Goal: Task Accomplishment & Management: Manage account settings

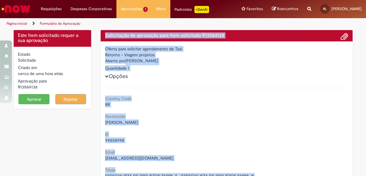
click at [38, 99] on button "Aprovar" at bounding box center [33, 99] width 31 height 10
click at [161, 51] on div "Oferta para solicitar agendamento de Taxi" at bounding box center [226, 49] width 243 height 6
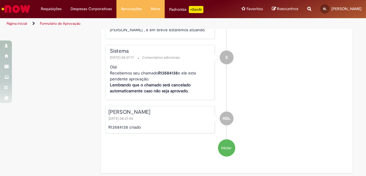
scroll to position [659, 0]
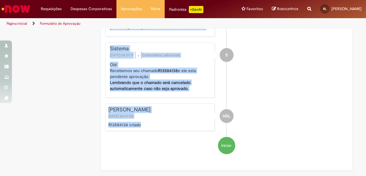
drag, startPoint x: 104, startPoint y: 33, endPoint x: 146, endPoint y: 128, distance: 103.7
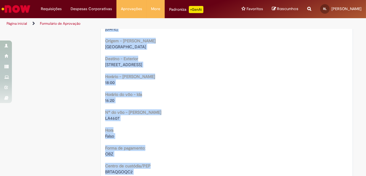
scroll to position [389, 0]
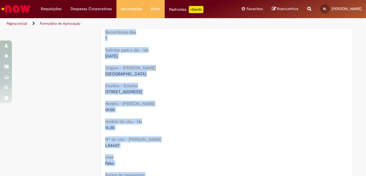
copy div "Solicitação de aprovação para Item solicitado R13584138 Oferta para solicitar a…"
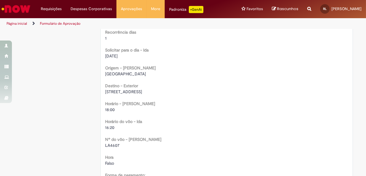
click at [135, 19] on ul "Página inicial Formulário de Aprovação" at bounding box center [121, 23] width 235 height 11
drag, startPoint x: 109, startPoint y: 91, endPoint x: 223, endPoint y: 89, distance: 114.2
copy span "Rua das Camélias 161 - apto 32E - parque santo antonio - Jacareí"
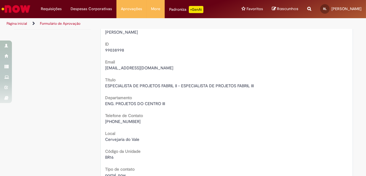
scroll to position [0, 0]
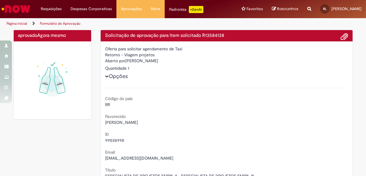
drag, startPoint x: 125, startPoint y: 60, endPoint x: 174, endPoint y: 60, distance: 48.3
click at [174, 60] on div "Aberto por Henrique De Lima Borges" at bounding box center [226, 61] width 243 height 7
copy font "[PERSON_NAME]"
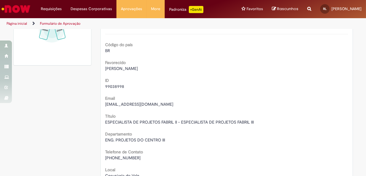
scroll to position [81, 0]
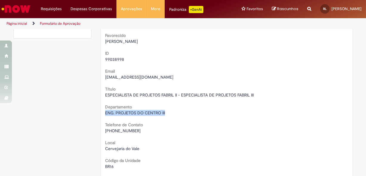
drag, startPoint x: 101, startPoint y: 113, endPoint x: 168, endPoint y: 113, distance: 66.5
copy span "ENG. PROJETOS DO CENTRO III"
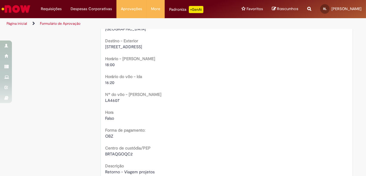
scroll to position [542, 0]
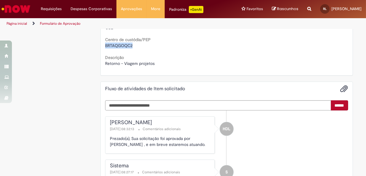
drag, startPoint x: 103, startPoint y: 45, endPoint x: 132, endPoint y: 47, distance: 28.7
click at [132, 47] on div "BRTAQGOQC2" at bounding box center [226, 46] width 243 height 6
copy span "BRTAQGOQC2"
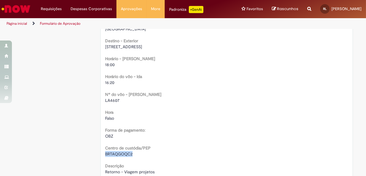
scroll to position [406, 0]
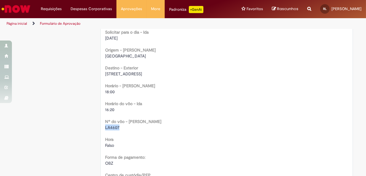
drag, startPoint x: 103, startPoint y: 129, endPoint x: 119, endPoint y: 129, distance: 15.5
copy span "LA4607"
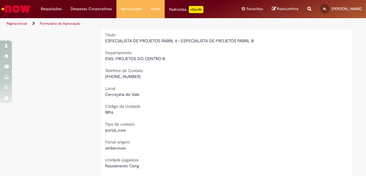
scroll to position [27, 0]
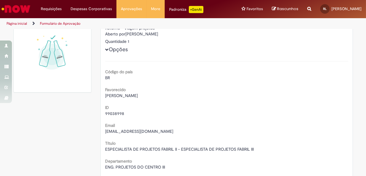
drag, startPoint x: 103, startPoint y: 95, endPoint x: 149, endPoint y: 96, distance: 45.9
click at [149, 96] on div "Louis Claude Buttignon" at bounding box center [226, 96] width 243 height 6
copy span "Louis Claude Buttignon"
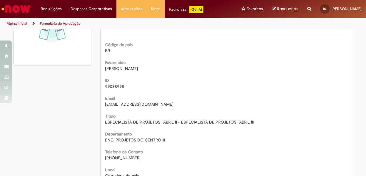
scroll to position [108, 0]
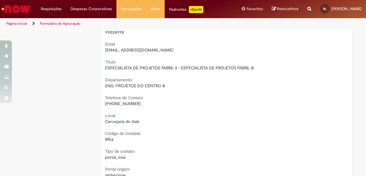
drag, startPoint x: 114, startPoint y: 104, endPoint x: 147, endPoint y: 104, distance: 33.4
click at [147, 104] on div "+(55) 12 99100-9565" at bounding box center [226, 104] width 243 height 6
copy span "12 99100-9565"
click at [136, 63] on div "Título ESPECIALISTA DE PROJETOS FABRIL II - ESPECIALISTA DE PROJETOS FABRIL III" at bounding box center [226, 64] width 243 height 13
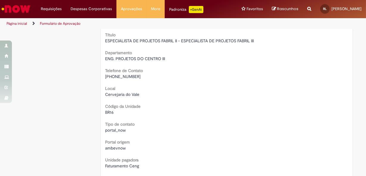
scroll to position [0, 0]
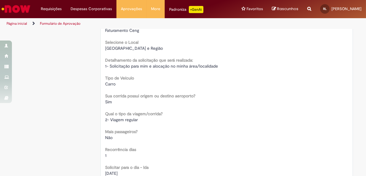
scroll to position [298, 0]
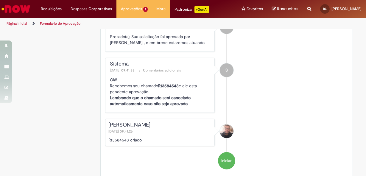
scroll to position [650, 0]
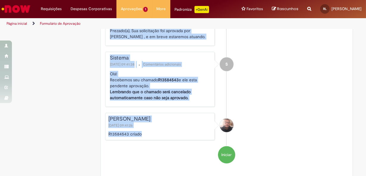
drag, startPoint x: 102, startPoint y: 33, endPoint x: 141, endPoint y: 135, distance: 109.0
drag, startPoint x: 141, startPoint y: 135, endPoint x: 135, endPoint y: 119, distance: 17.1
copy div "Solicitação de aprovação para Item solicitado R13584543 Oferta para solicitar a…"
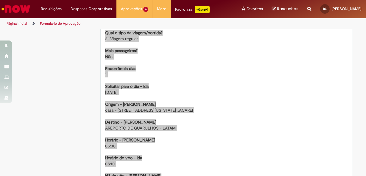
scroll to position [406, 0]
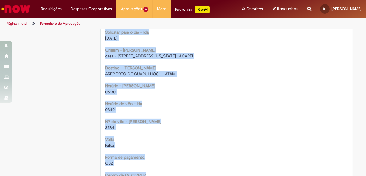
copy div "Solicitação de aprovação para Item solicitado R13584543 Oferta para solicitar a…"
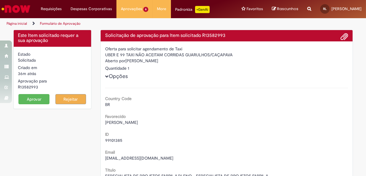
click at [105, 34] on h4 "Solicitação de aprovação para Item solicitado R13582993" at bounding box center [226, 35] width 243 height 5
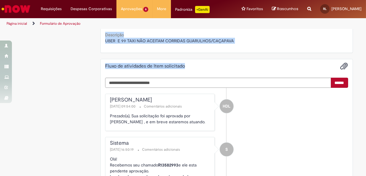
scroll to position [767, 0]
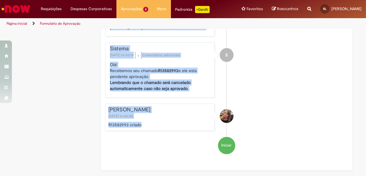
drag, startPoint x: 102, startPoint y: 33, endPoint x: 142, endPoint y: 126, distance: 100.7
drag, startPoint x: 142, startPoint y: 126, endPoint x: 132, endPoint y: 110, distance: 18.7
copy div "Solicitação de aprovação para Item solicitado R13582993 Oferta para solicitar a…"
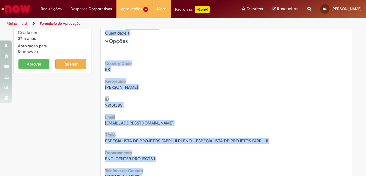
scroll to position [0, 0]
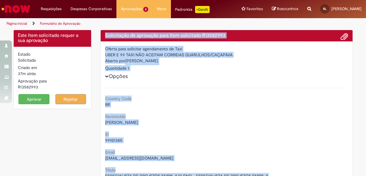
click at [140, 54] on div "UBER E 99 TAXI NÃO ACEITAM CORRIDAS GUARULHOS/CAÇAPAVA" at bounding box center [226, 55] width 243 height 6
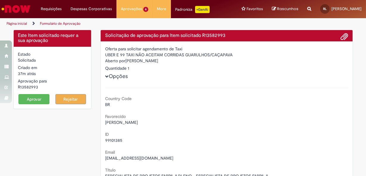
click at [30, 100] on button "Aprovar" at bounding box center [33, 99] width 31 height 10
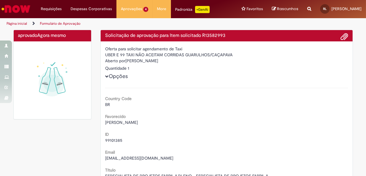
drag, startPoint x: 125, startPoint y: 61, endPoint x: 153, endPoint y: 61, distance: 28.3
click at [153, 61] on div "Aberto por Vivian Koenig" at bounding box center [226, 61] width 243 height 7
copy div "[PERSON_NAME]"
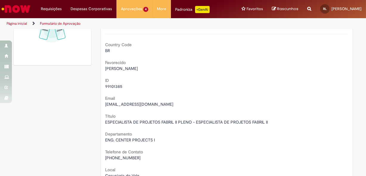
drag, startPoint x: 133, startPoint y: 158, endPoint x: 94, endPoint y: 158, distance: 38.8
copy span "[PHONE_NUMBER]"
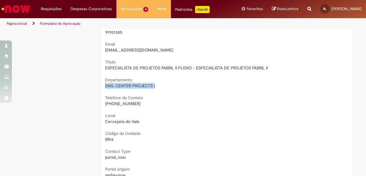
drag, startPoint x: 101, startPoint y: 86, endPoint x: 161, endPoint y: 86, distance: 59.3
copy span "ENG. CENTER PROJECTS I"
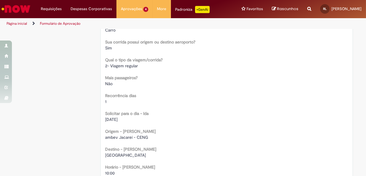
scroll to position [352, 0]
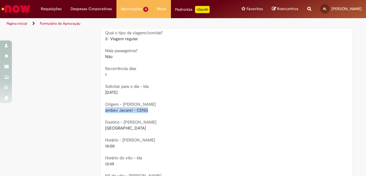
drag, startPoint x: 150, startPoint y: 108, endPoint x: 99, endPoint y: 109, distance: 51.6
click at [101, 109] on div "Oferta para solicitar agendamento de Taxi UBER E 99 TAXI NÃO ACEITAM CORRIDAS G…" at bounding box center [227, 30] width 252 height 683
copy span "ambev Jacareí - CENG"
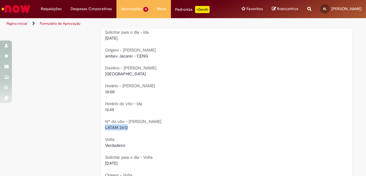
drag, startPoint x: 103, startPoint y: 127, endPoint x: 127, endPoint y: 127, distance: 23.6
click at [127, 127] on div "LATAM 3612" at bounding box center [226, 128] width 243 height 6
copy span "LATAM 3612"
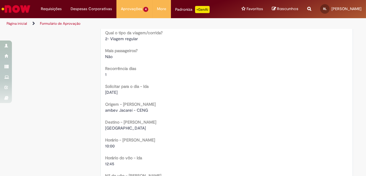
scroll to position [379, 0]
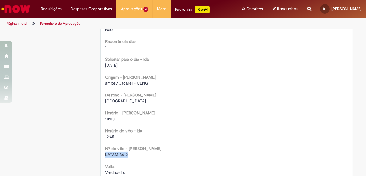
click at [131, 124] on div "Country Code BR Favorecido Vivian Koenig ID 99101385 Email cnvk@ambev.com.br Tí…" at bounding box center [226, 23] width 243 height 628
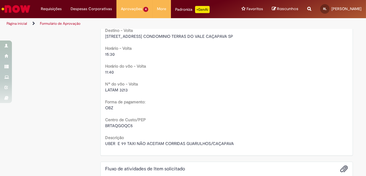
scroll to position [623, 0]
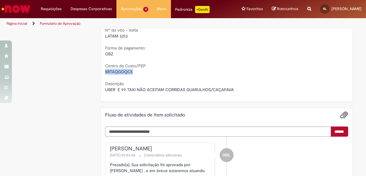
drag, startPoint x: 104, startPoint y: 71, endPoint x: 133, endPoint y: 71, distance: 29.2
click at [133, 71] on div "BRTAQGOQC5" at bounding box center [226, 72] width 243 height 6
copy span "BRTAQGOQC5"
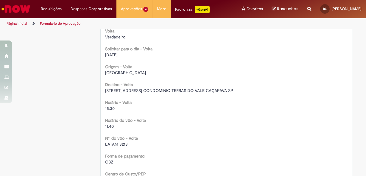
scroll to position [488, 0]
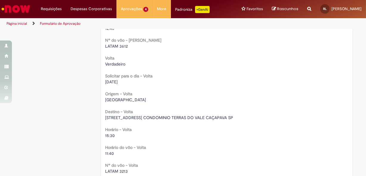
drag, startPoint x: 117, startPoint y: 171, endPoint x: 114, endPoint y: 171, distance: 3.3
click at [117, 171] on span "LATAM 3213" at bounding box center [116, 171] width 23 height 5
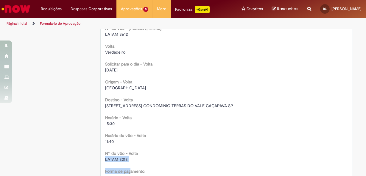
scroll to position [502, 0]
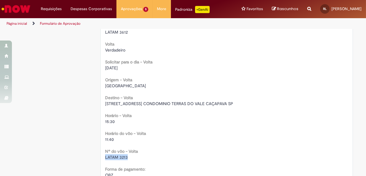
drag, startPoint x: 101, startPoint y: 171, endPoint x: 126, endPoint y: 155, distance: 29.0
copy span "LATAM 3213"
click at [130, 106] on div "RUA DAS AVENCAS 140 CONDOMINIO TERRAS DO VALE CAÇAPAVA SP" at bounding box center [226, 104] width 243 height 6
drag, startPoint x: 103, startPoint y: 103, endPoint x: 242, endPoint y: 103, distance: 138.4
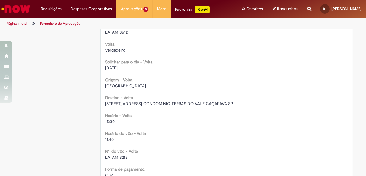
click at [242, 103] on div "RUA DAS AVENCAS 140 CONDOMINIO TERRAS DO VALE CAÇAPAVA SP" at bounding box center [226, 104] width 243 height 6
copy span "RUA DAS AVENCAS 140 CONDOMINIO TERRAS DO VALE CAÇAPAVA SP"
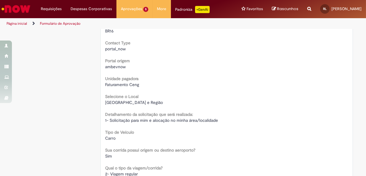
scroll to position [135, 0]
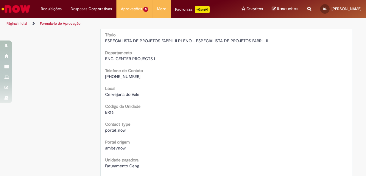
click at [133, 89] on div "Local Cervejaria do Vale" at bounding box center [226, 90] width 243 height 13
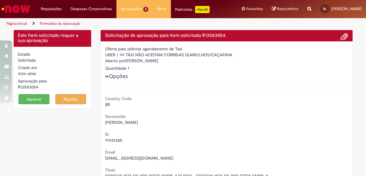
drag, startPoint x: 28, startPoint y: 98, endPoint x: 33, endPoint y: 98, distance: 4.2
click at [28, 98] on button "Aprovar" at bounding box center [33, 99] width 31 height 10
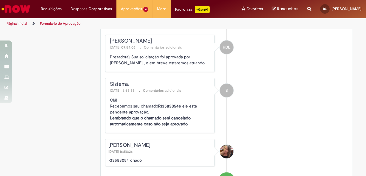
scroll to position [767, 0]
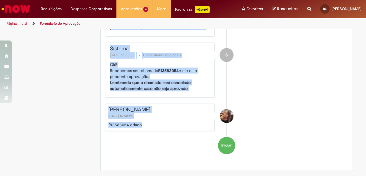
drag, startPoint x: 103, startPoint y: 35, endPoint x: 140, endPoint y: 123, distance: 95.7
drag, startPoint x: 140, startPoint y: 123, endPoint x: 133, endPoint y: 112, distance: 12.8
copy div "Solicitação de aprovação para Item solicitado R13583054 Oferta para solicitar a…"
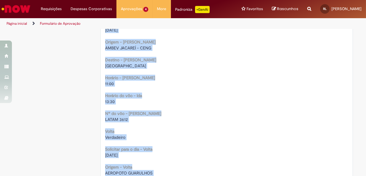
scroll to position [442, 0]
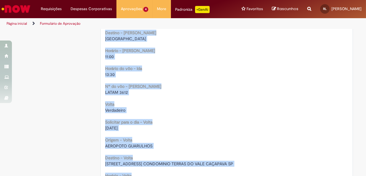
copy div "Solicitação de aprovação para Item solicitado R13583054 Oferta para solicitar a…"
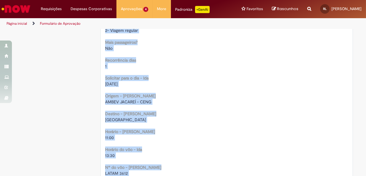
scroll to position [388, 0]
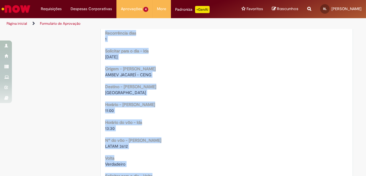
drag, startPoint x: 132, startPoint y: 79, endPoint x: 124, endPoint y: 82, distance: 8.4
click at [132, 79] on div "Country Code BR Favorecido Vivian Koenig ID 99101385 Email cnvk@ambev.com.br Tí…" at bounding box center [226, 14] width 243 height 628
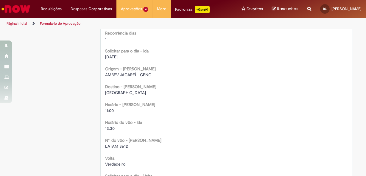
click at [113, 74] on span "AMBEV JACAREÍ - CENG" at bounding box center [128, 74] width 46 height 5
drag, startPoint x: 113, startPoint y: 74, endPoint x: 151, endPoint y: 74, distance: 37.3
click at [151, 74] on div "AMBEV JACAREÍ - CENG" at bounding box center [226, 75] width 243 height 6
copy span "AMBEV JACAREÍ - CENG"
click at [132, 69] on div "Origem - Ida AMBEV JACAREÍ - CENG" at bounding box center [226, 70] width 243 height 13
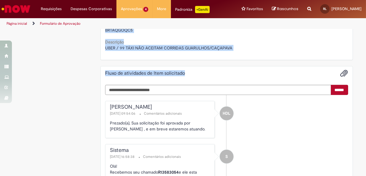
scroll to position [767, 0]
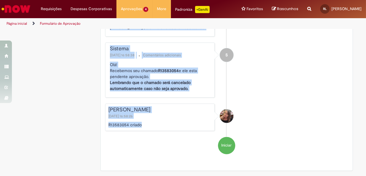
drag, startPoint x: 103, startPoint y: 33, endPoint x: 143, endPoint y: 125, distance: 100.7
drag, startPoint x: 143, startPoint y: 125, endPoint x: 129, endPoint y: 112, distance: 18.8
copy div "Solicitação de aprovação para Item solicitado R13583054 Oferta para solicitar a…"
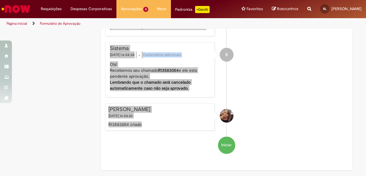
scroll to position [767, 0]
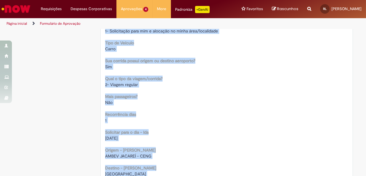
click at [147, 91] on div "Country Code BR Favorecido Vivian Koenig ID 99101385 Email cnvk@ambev.com.br Tí…" at bounding box center [226, 96] width 243 height 628
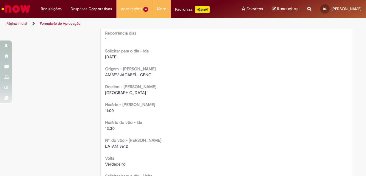
scroll to position [415, 0]
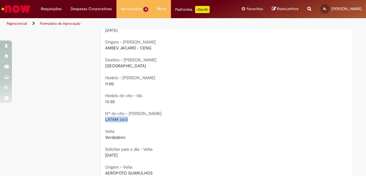
drag, startPoint x: 102, startPoint y: 119, endPoint x: 126, endPoint y: 119, distance: 24.8
copy span "LATAM 3612"
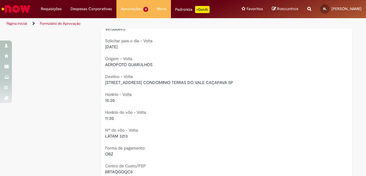
scroll to position [577, 0]
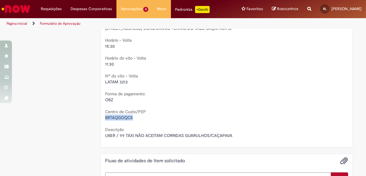
drag, startPoint x: 114, startPoint y: 118, endPoint x: 132, endPoint y: 118, distance: 17.9
copy span "BRTAQGOQC5"
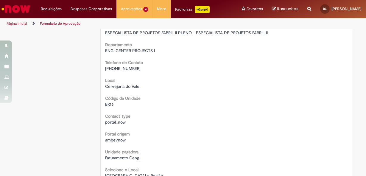
scroll to position [89, 0]
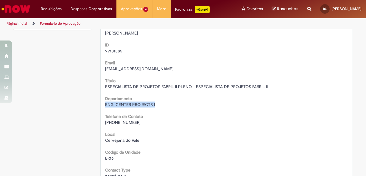
drag, startPoint x: 102, startPoint y: 107, endPoint x: 157, endPoint y: 106, distance: 54.3
copy span "ENG. CENTER PROJECTS I"
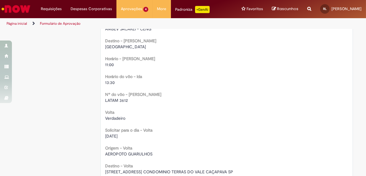
scroll to position [461, 0]
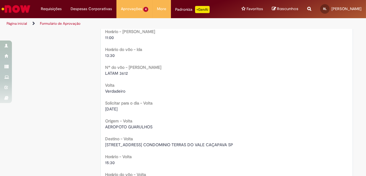
click at [137, 57] on div "13:30" at bounding box center [226, 55] width 243 height 6
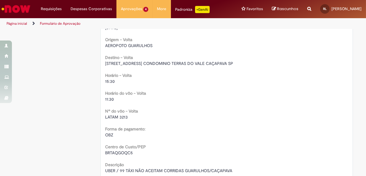
scroll to position [515, 0]
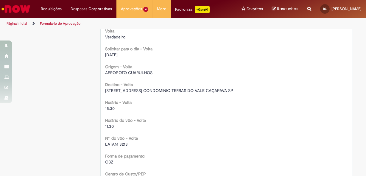
click at [126, 141] on label "Nº do vôo - Volta" at bounding box center [121, 138] width 33 height 6
drag, startPoint x: 128, startPoint y: 145, endPoint x: 97, endPoint y: 145, distance: 30.7
copy span "LATAM 3213"
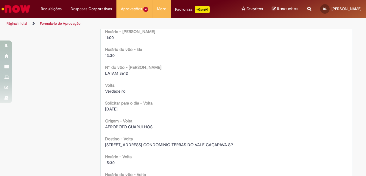
scroll to position [488, 0]
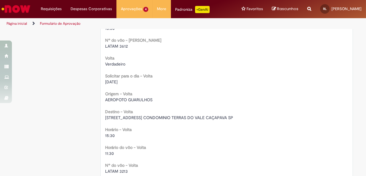
click at [152, 119] on span "RUA DAS AVENCAS 140 CONDOMINIO TERRAS DO VALE CAÇAPAVA SP" at bounding box center [169, 117] width 128 height 5
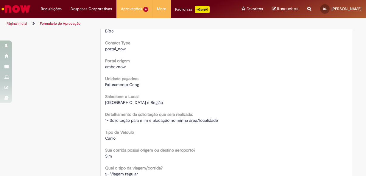
scroll to position [108, 0]
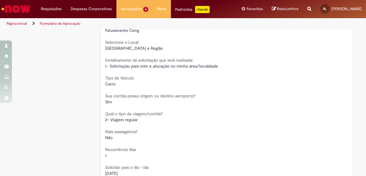
scroll to position [325, 0]
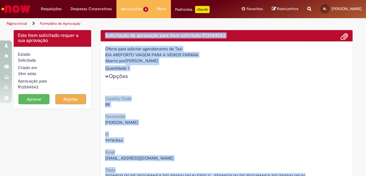
click at [173, 106] on div "BR" at bounding box center [226, 105] width 243 height 6
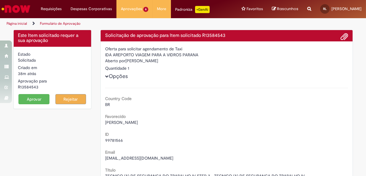
drag, startPoint x: 38, startPoint y: 100, endPoint x: 45, endPoint y: 92, distance: 10.2
click at [38, 100] on button "Aprovar" at bounding box center [33, 99] width 31 height 10
click at [152, 60] on div "Aberto por Willian Moraes Silva De Almeida" at bounding box center [226, 61] width 243 height 7
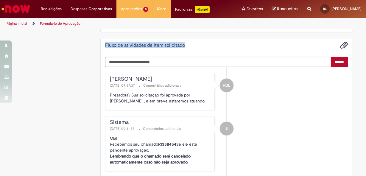
scroll to position [659, 0]
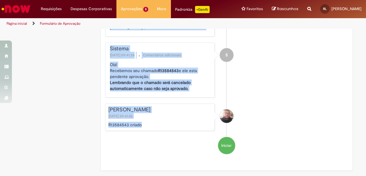
drag, startPoint x: 103, startPoint y: 35, endPoint x: 150, endPoint y: 128, distance: 104.0
drag, startPoint x: 150, startPoint y: 128, endPoint x: 129, endPoint y: 112, distance: 26.6
copy div "Solicitação de aprovação para Item solicitado R13584543 Oferta para solicitar a…"
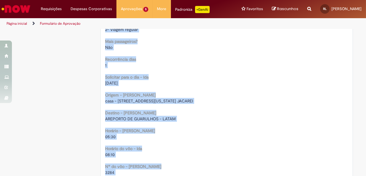
scroll to position [389, 0]
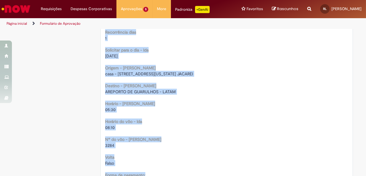
click at [133, 73] on span "casa - RUA COLUSA N 250, JARDIM CALIFORNIA JACAREI" at bounding box center [149, 73] width 88 height 5
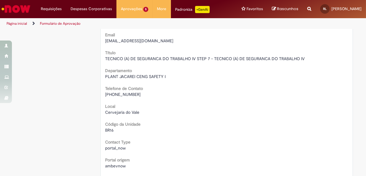
scroll to position [0, 0]
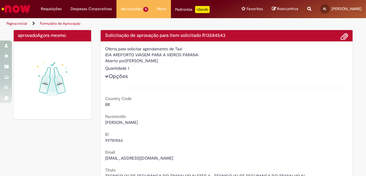
drag, startPoint x: 161, startPoint y: 58, endPoint x: 147, endPoint y: 52, distance: 14.5
click at [161, 58] on div "Aberto por Willian Moraes Silva De Almeida" at bounding box center [226, 61] width 243 height 7
drag, startPoint x: 205, startPoint y: 35, endPoint x: 229, endPoint y: 35, distance: 23.9
click at [229, 35] on h4 "Solicitação de aprovação para Item solicitado R13584543" at bounding box center [226, 35] width 243 height 5
copy h4 "R13584543"
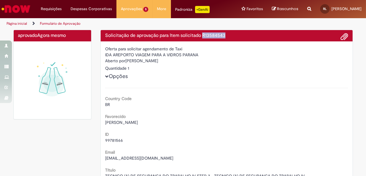
drag, startPoint x: 103, startPoint y: 123, endPoint x: 163, endPoint y: 125, distance: 60.9
copy span "Willian Moraes Silva De Almeida"
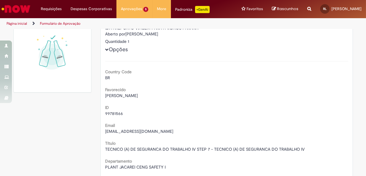
scroll to position [54, 0]
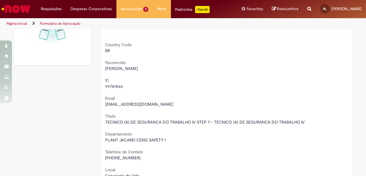
drag, startPoint x: 101, startPoint y: 158, endPoint x: 133, endPoint y: 158, distance: 31.6
copy span "(12) 99191-6639"
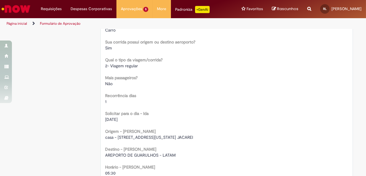
scroll to position [352, 0]
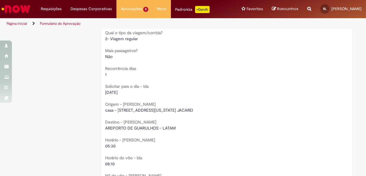
drag, startPoint x: 115, startPoint y: 109, endPoint x: 215, endPoint y: 109, distance: 99.6
click at [215, 109] on div "casa - RUA COLUSA N 250, JARDIM CALIFORNIA JACAREI" at bounding box center [226, 110] width 243 height 6
copy span "RUA COLUSA N 250, JARDIM CALIFORNIA JACAREI"
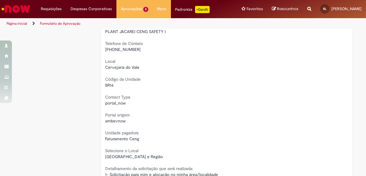
scroll to position [0, 0]
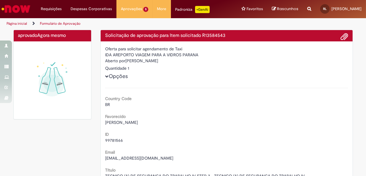
click at [145, 53] on div "IDA AREPORTO VIAGEM PARA A VIDROS PARANA" at bounding box center [226, 55] width 243 height 6
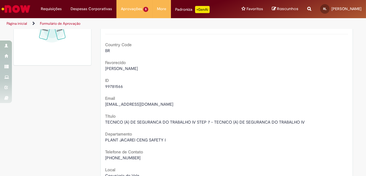
scroll to position [81, 0]
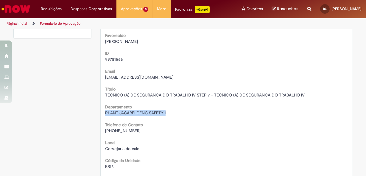
drag, startPoint x: 103, startPoint y: 112, endPoint x: 166, endPoint y: 114, distance: 62.9
copy span "PLANT JACAREI CENG SAFETY I"
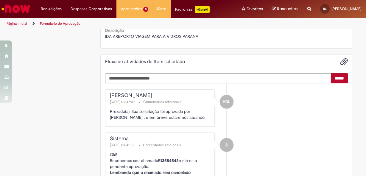
scroll to position [515, 0]
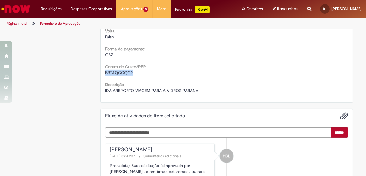
drag, startPoint x: 103, startPoint y: 72, endPoint x: 136, endPoint y: 72, distance: 32.8
click at [136, 72] on div "BRTAQGOQC2" at bounding box center [226, 73] width 243 height 6
copy span "BRTAQGOQC2"
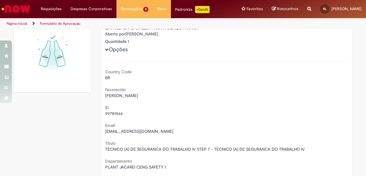
scroll to position [0, 0]
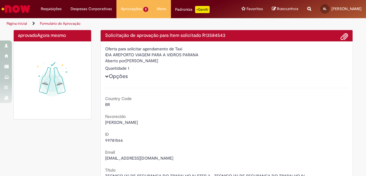
drag, startPoint x: 137, startPoint y: 60, endPoint x: 123, endPoint y: 49, distance: 18.3
click at [138, 60] on div "Aberto por Willian Moraes Silva De Almeida" at bounding box center [226, 61] width 243 height 7
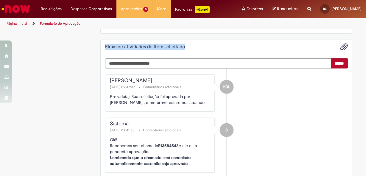
scroll to position [659, 0]
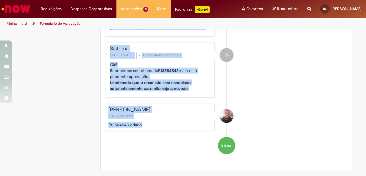
drag, startPoint x: 104, startPoint y: 34, endPoint x: 141, endPoint y: 125, distance: 98.3
drag, startPoint x: 141, startPoint y: 125, endPoint x: 131, endPoint y: 117, distance: 12.9
copy div "Solicitação de aprovação para Item solicitado R13584543 Oferta para solicitar a…"
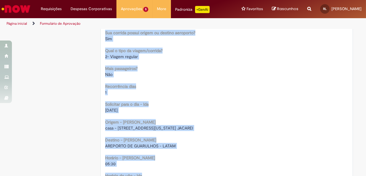
scroll to position [389, 0]
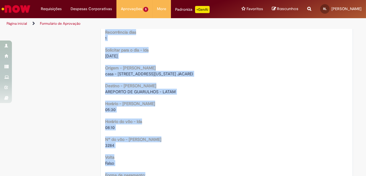
click at [115, 142] on b "Nº do vôo - Ida" at bounding box center [133, 139] width 56 height 5
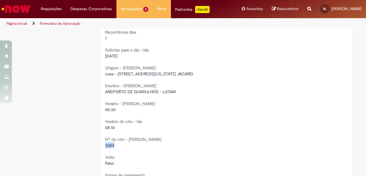
drag, startPoint x: 116, startPoint y: 146, endPoint x: 103, endPoint y: 146, distance: 13.1
copy span "3284"
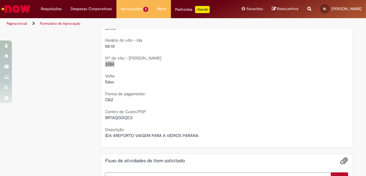
scroll to position [443, 0]
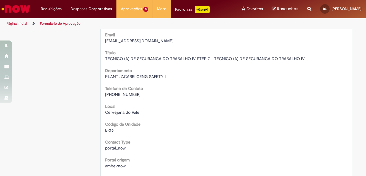
scroll to position [0, 0]
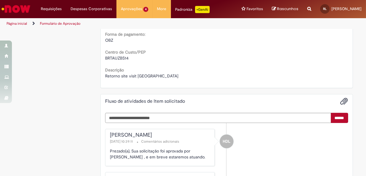
scroll to position [501, 0]
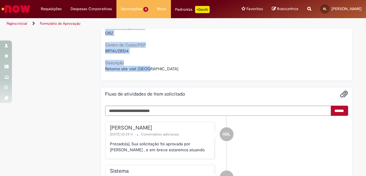
drag, startPoint x: 104, startPoint y: 34, endPoint x: 158, endPoint y: 75, distance: 67.2
drag, startPoint x: 158, startPoint y: 75, endPoint x: 126, endPoint y: 69, distance: 32.1
copy div "Loremipsumd si ametconse adip Elit seddoeiusm T59045956 Incidi utla etdolorem a…"
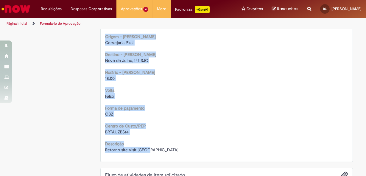
scroll to position [393, 0]
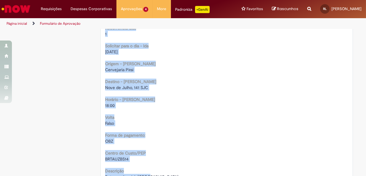
click at [149, 89] on div "Nove de Julho, 141 SJC" at bounding box center [226, 88] width 243 height 6
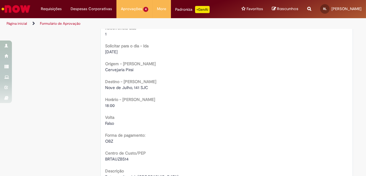
click at [117, 67] on span "Cervejaria Pirai" at bounding box center [119, 69] width 28 height 5
drag, startPoint x: 104, startPoint y: 69, endPoint x: 132, endPoint y: 69, distance: 28.6
click at [132, 69] on div "Cervejaria Pirai" at bounding box center [226, 70] width 243 height 6
copy span "Cervejaria Pirai"
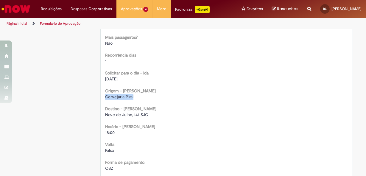
scroll to position [420, 0]
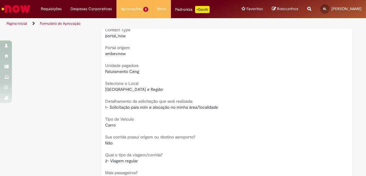
click at [190, 86] on div "Selecione o Local São José dos Campos e Região" at bounding box center [226, 85] width 243 height 13
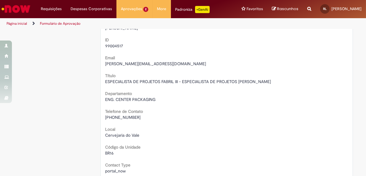
scroll to position [0, 0]
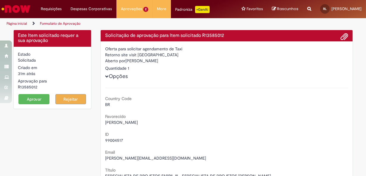
click at [78, 101] on button "Rejeitar" at bounding box center [70, 99] width 31 height 10
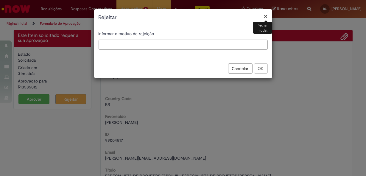
click at [186, 45] on input "text" at bounding box center [183, 45] width 169 height 10
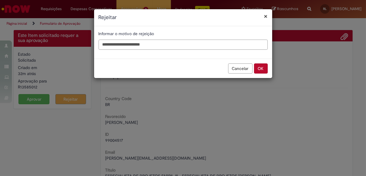
drag, startPoint x: 128, startPoint y: 44, endPoint x: 171, endPoint y: 44, distance: 42.9
click at [171, 44] on input "**********" at bounding box center [183, 45] width 169 height 10
type input "**********"
click at [264, 69] on button "OK" at bounding box center [261, 69] width 14 height 10
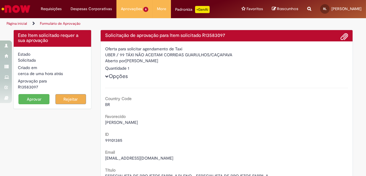
click at [36, 98] on button "Aprovar" at bounding box center [33, 99] width 31 height 10
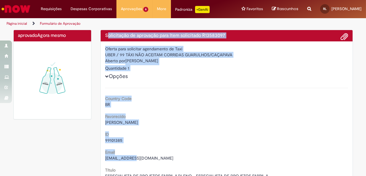
drag, startPoint x: 104, startPoint y: 35, endPoint x: 134, endPoint y: 156, distance: 124.3
drag, startPoint x: 134, startPoint y: 156, endPoint x: 114, endPoint y: 55, distance: 102.8
click at [123, 59] on label "Aberto por" at bounding box center [115, 61] width 20 height 6
drag, startPoint x: 109, startPoint y: 44, endPoint x: 104, endPoint y: 36, distance: 9.0
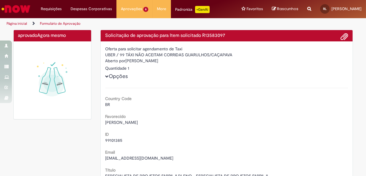
click at [105, 35] on h4 "Solicitação de aprovação para Item solicitado R13583097" at bounding box center [226, 35] width 243 height 5
click at [105, 34] on h4 "Solicitação de aprovação para Item solicitado R13583097" at bounding box center [226, 35] width 243 height 5
drag, startPoint x: 111, startPoint y: 34, endPoint x: 103, endPoint y: 34, distance: 7.8
click at [111, 34] on h4 "Solicitação de aprovação para Item solicitado R13583097" at bounding box center [226, 35] width 243 height 5
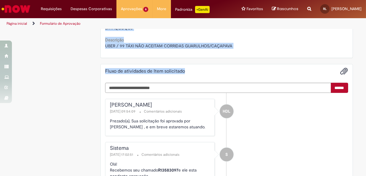
scroll to position [767, 0]
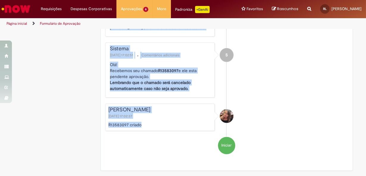
drag, startPoint x: 102, startPoint y: 34, endPoint x: 142, endPoint y: 125, distance: 99.1
drag, startPoint x: 142, startPoint y: 125, endPoint x: 125, endPoint y: 82, distance: 46.2
copy div "Loremipsumd si ametconse adip Elit seddoeiusm T89635730 Incidi utla etdolorem a…"
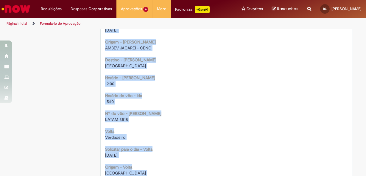
scroll to position [388, 0]
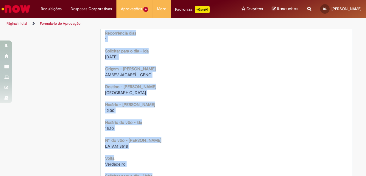
click at [128, 78] on div "Country Code BR Favorecido Vivian Koenig ID 99101385 Email cnvk@ambev.com.br Tí…" at bounding box center [226, 14] width 243 height 628
copy div "Solicitação de aprovação para Item solicitado R13583097 Oferta para solicitar a…"
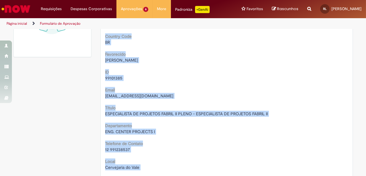
scroll to position [0, 0]
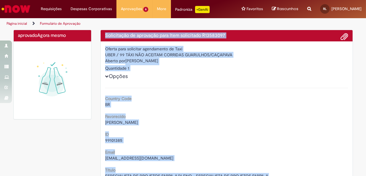
click at [199, 49] on div "Oferta para solicitar agendamento de Taxi" at bounding box center [226, 49] width 243 height 6
click at [203, 35] on h4 "Solicitação de aprovação para Item solicitado R13583097" at bounding box center [226, 35] width 243 height 5
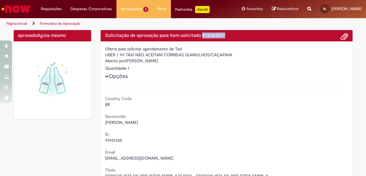
drag, startPoint x: 202, startPoint y: 35, endPoint x: 226, endPoint y: 35, distance: 24.2
click at [226, 35] on h4 "Solicitação de aprovação para Item solicitado R13583097" at bounding box center [226, 35] width 243 height 5
copy h4 "R13583097"
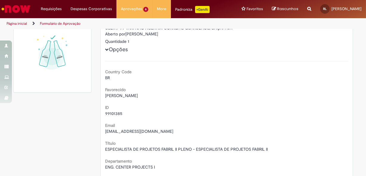
scroll to position [54, 0]
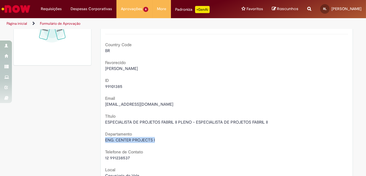
drag, startPoint x: 102, startPoint y: 140, endPoint x: 154, endPoint y: 140, distance: 52.2
copy span "ENG. CENTER PROJECTS I"
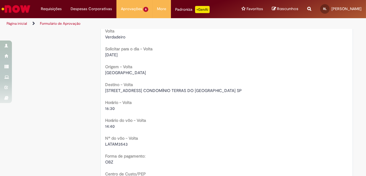
scroll to position [596, 0]
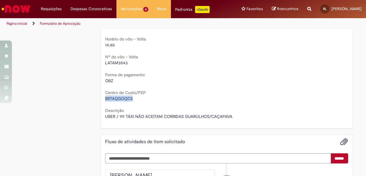
drag, startPoint x: 103, startPoint y: 98, endPoint x: 133, endPoint y: 98, distance: 29.8
click at [133, 98] on div "BRTAQGOQC5" at bounding box center [226, 99] width 243 height 6
copy span "BRTAQGOQC5"
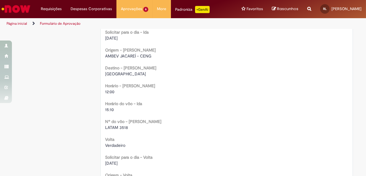
scroll to position [379, 0]
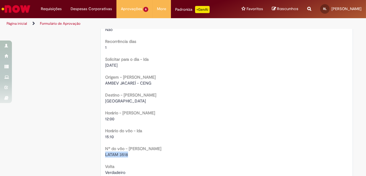
drag, startPoint x: 103, startPoint y: 155, endPoint x: 131, endPoint y: 155, distance: 28.6
click at [131, 155] on div "Oferta para solicitar agendamento de Taxi UBER / 99 TÁXI NÃO ACEITAM CORRIDAS G…" at bounding box center [227, 3] width 252 height 683
copy span "LATAM 3518"
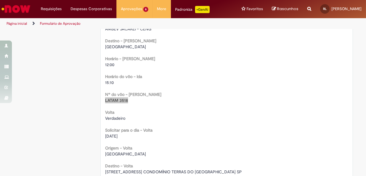
scroll to position [461, 0]
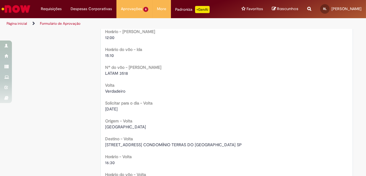
click at [142, 101] on b "Solicitar para o dia - Volta" at bounding box center [128, 102] width 47 height 5
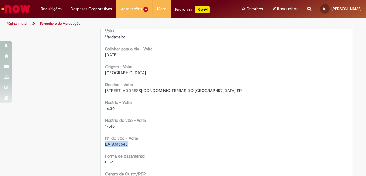
drag, startPoint x: 103, startPoint y: 145, endPoint x: 127, endPoint y: 145, distance: 23.9
click at [127, 145] on div "LATAM3543" at bounding box center [226, 144] width 243 height 6
copy span "LATAM3543"
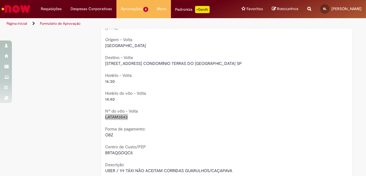
scroll to position [569, 0]
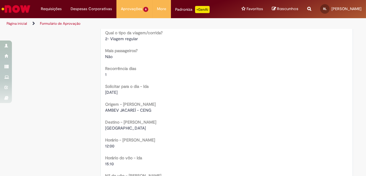
click at [134, 99] on div "Country Code BR Favorecido Vivian Koenig ID 99101385 Email cnvk@ambev.com.br Tí…" at bounding box center [226, 50] width 243 height 628
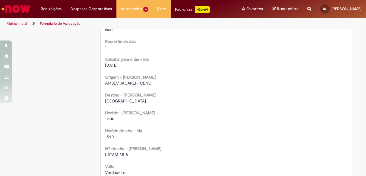
scroll to position [352, 0]
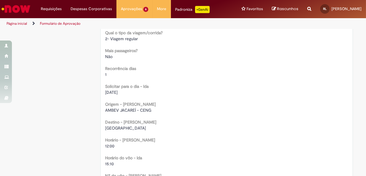
drag, startPoint x: 137, startPoint y: 102, endPoint x: 144, endPoint y: 114, distance: 13.7
click at [137, 102] on div "Origem - Ida AMBEV JACAREÍ - CENG" at bounding box center [226, 106] width 243 height 13
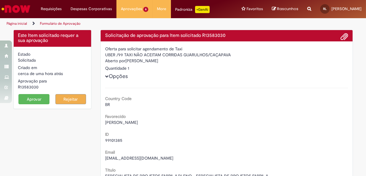
click at [31, 99] on button "Aprovar" at bounding box center [33, 99] width 31 height 10
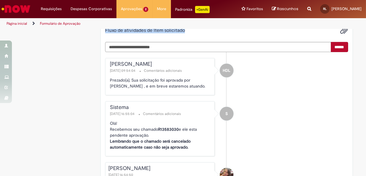
scroll to position [767, 0]
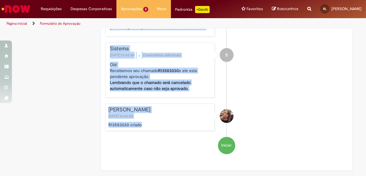
drag, startPoint x: 103, startPoint y: 35, endPoint x: 147, endPoint y: 126, distance: 101.5
drag, startPoint x: 147, startPoint y: 126, endPoint x: 137, endPoint y: 117, distance: 14.4
copy div "Loremipsumd si ametconse adip Elit seddoeiusm T03529675 Incidi utla etdolorem a…"
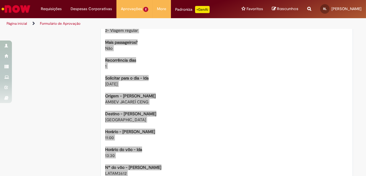
scroll to position [388, 0]
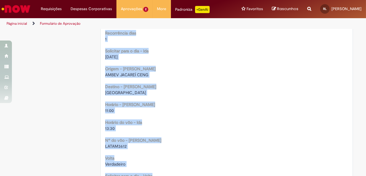
click at [116, 148] on span "LATAM3612" at bounding box center [115, 146] width 21 height 5
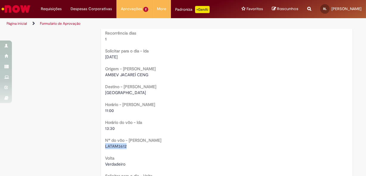
drag, startPoint x: 126, startPoint y: 147, endPoint x: 103, endPoint y: 149, distance: 23.0
click at [105, 149] on div "LATAM3612" at bounding box center [226, 146] width 243 height 6
copy span "LATAM3612"
click at [135, 95] on span "[GEOGRAPHIC_DATA]" at bounding box center [125, 92] width 41 height 5
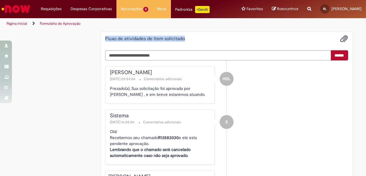
scroll to position [767, 0]
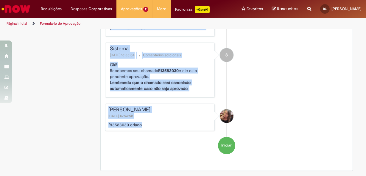
drag, startPoint x: 103, startPoint y: 35, endPoint x: 141, endPoint y: 127, distance: 98.8
drag, startPoint x: 141, startPoint y: 127, endPoint x: 121, endPoint y: 107, distance: 27.6
copy div "Loremipsumd si ametconse adip Elit seddoeiusm T03529675 Incidi utla etdolorem a…"
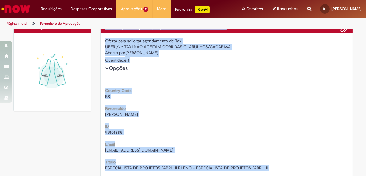
scroll to position [0, 0]
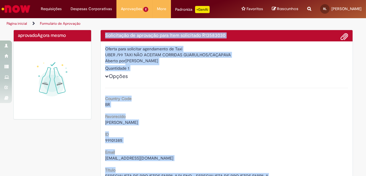
drag, startPoint x: 208, startPoint y: 48, endPoint x: 206, endPoint y: 42, distance: 6.0
click at [209, 48] on div "Oferta para solicitar agendamento de Taxi" at bounding box center [226, 49] width 243 height 6
click at [202, 35] on h4 "Solicitação de aprovação para Item solicitado R13583030" at bounding box center [226, 35] width 243 height 5
click at [202, 34] on h4 "Solicitação de aprovação para Item solicitado R13583030" at bounding box center [226, 35] width 243 height 5
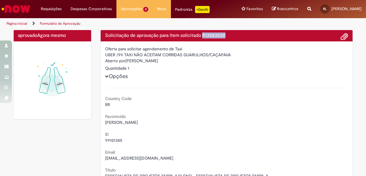
drag, startPoint x: 202, startPoint y: 35, endPoint x: 233, endPoint y: 37, distance: 30.5
click at [233, 37] on h4 "Solicitação de aprovação para Item solicitado R13583030" at bounding box center [226, 35] width 243 height 5
copy h4 "R13583030"
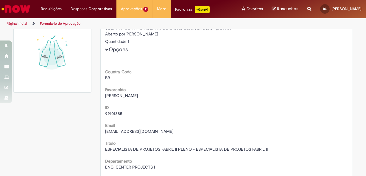
scroll to position [54, 0]
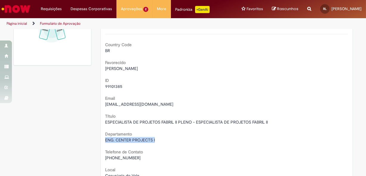
drag, startPoint x: 101, startPoint y: 140, endPoint x: 157, endPoint y: 141, distance: 55.8
copy span "ENG. CENTER PROJECTS I"
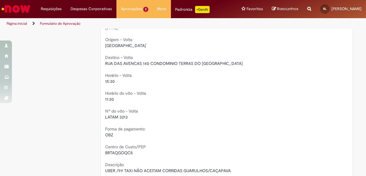
scroll to position [515, 0]
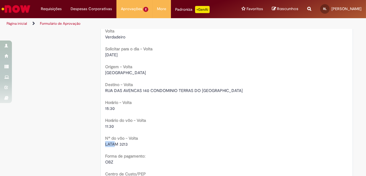
drag, startPoint x: 101, startPoint y: 144, endPoint x: 112, endPoint y: 146, distance: 10.9
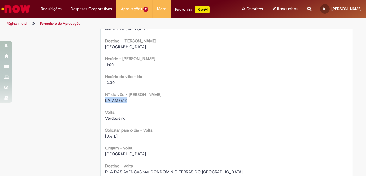
drag, startPoint x: 103, startPoint y: 100, endPoint x: 129, endPoint y: 100, distance: 25.9
copy span "LATAM3612"
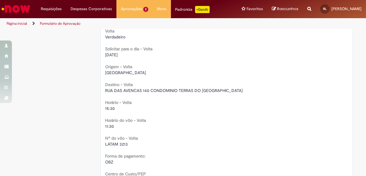
scroll to position [569, 0]
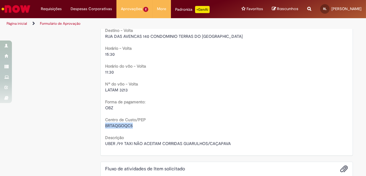
drag, startPoint x: 104, startPoint y: 126, endPoint x: 131, endPoint y: 126, distance: 27.1
click at [131, 126] on div "BRTAQGOQC5" at bounding box center [226, 126] width 243 height 6
copy span "BRTAQGOQC5"
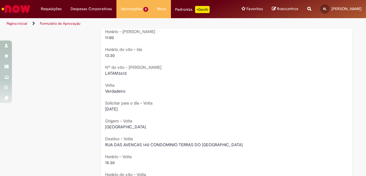
scroll to position [515, 0]
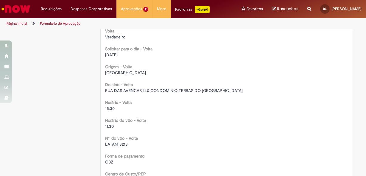
drag, startPoint x: 130, startPoint y: 137, endPoint x: 124, endPoint y: 147, distance: 11.8
click at [130, 137] on b "Nº do vôo - Volta" at bounding box center [121, 138] width 33 height 5
drag, startPoint x: 103, startPoint y: 145, endPoint x: 126, endPoint y: 146, distance: 23.9
copy span "LATAM 3213"
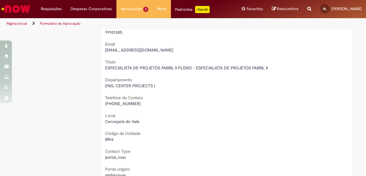
scroll to position [0, 0]
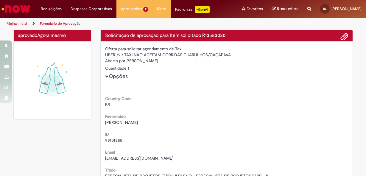
click at [144, 95] on div "Country Code BR" at bounding box center [226, 100] width 243 height 13
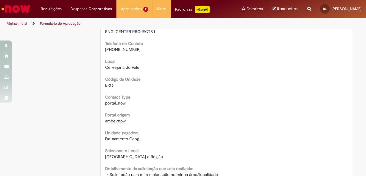
scroll to position [135, 0]
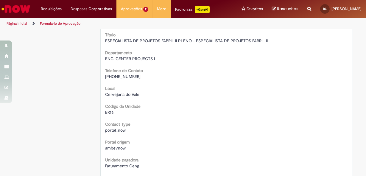
click at [155, 144] on div "Portal origem [GEOGRAPHIC_DATA]" at bounding box center [226, 144] width 243 height 13
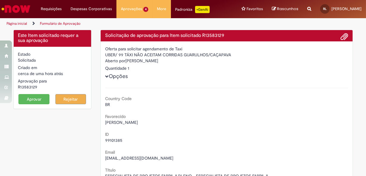
click at [38, 100] on button "Aprovar" at bounding box center [33, 99] width 31 height 10
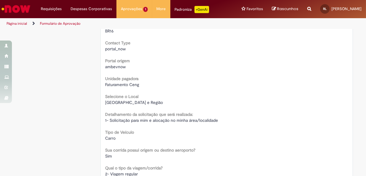
scroll to position [108, 0]
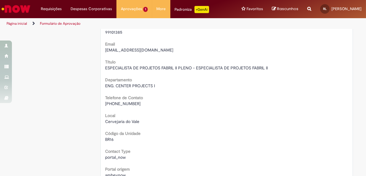
click at [151, 114] on div "Local Cervejaria do Vale" at bounding box center [226, 117] width 243 height 13
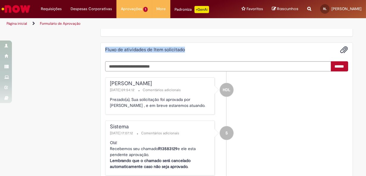
scroll to position [767, 0]
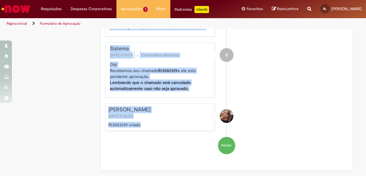
drag, startPoint x: 103, startPoint y: 33, endPoint x: 143, endPoint y: 126, distance: 100.6
drag, startPoint x: 143, startPoint y: 126, endPoint x: 126, endPoint y: 83, distance: 46.0
copy div "Solicitação de aprovação para Item solicitado R13583129 Oferta para solicitar a…"
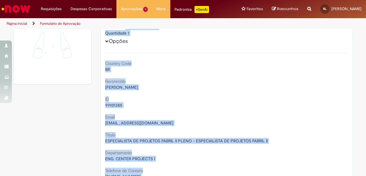
scroll to position [0, 0]
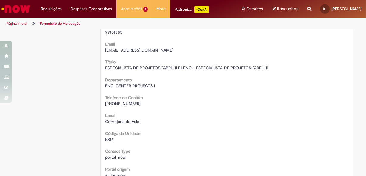
scroll to position [135, 0]
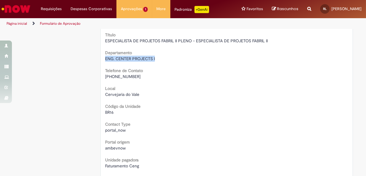
drag, startPoint x: 103, startPoint y: 58, endPoint x: 159, endPoint y: 59, distance: 55.5
click at [159, 59] on div "ENG. CENTER PROJECTS I" at bounding box center [226, 59] width 243 height 6
copy span "ENG. CENTER PROJECTS I"
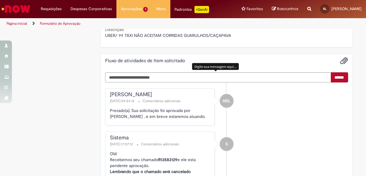
scroll to position [596, 0]
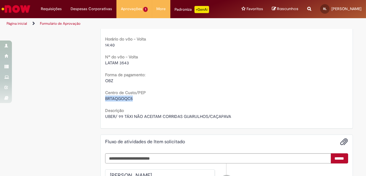
drag, startPoint x: 103, startPoint y: 97, endPoint x: 136, endPoint y: 100, distance: 32.7
click at [136, 100] on div "BRTAQGOQC5" at bounding box center [226, 99] width 243 height 6
copy span "BRTAQGOQC5"
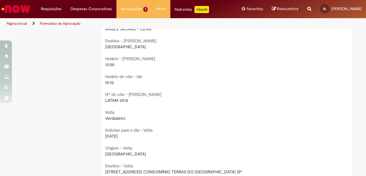
scroll to position [406, 0]
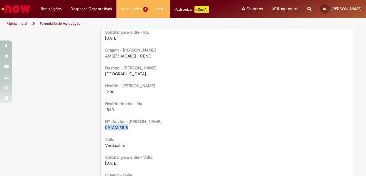
drag, startPoint x: 103, startPoint y: 128, endPoint x: 128, endPoint y: 128, distance: 24.8
click at [128, 128] on div "LATAM 3518" at bounding box center [226, 128] width 243 height 6
copy span "LATAM 3518"
click at [153, 94] on div "12:00" at bounding box center [226, 92] width 243 height 6
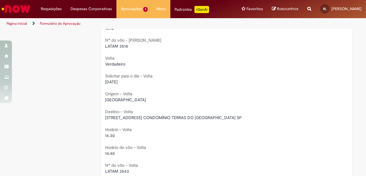
scroll to position [515, 0]
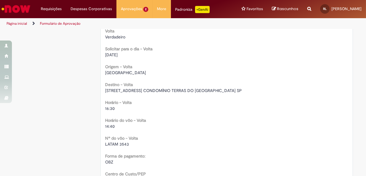
click at [138, 121] on b "Horário do vôo - Volta" at bounding box center [125, 120] width 41 height 5
drag, startPoint x: 102, startPoint y: 145, endPoint x: 128, endPoint y: 146, distance: 26.3
copy span "LATAM 3543"
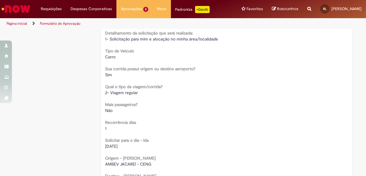
click at [140, 89] on b "Qual o tipo da viagem/corrida?" at bounding box center [134, 86] width 58 height 5
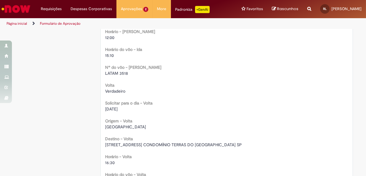
scroll to position [488, 0]
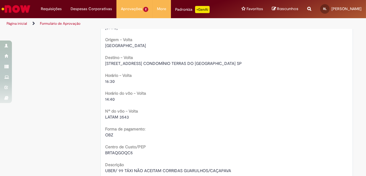
click at [145, 118] on div "LATAM 3543" at bounding box center [226, 117] width 243 height 6
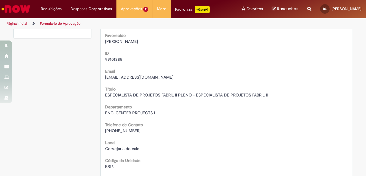
scroll to position [0, 0]
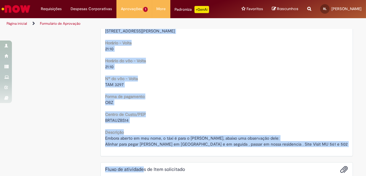
scroll to position [571, 0]
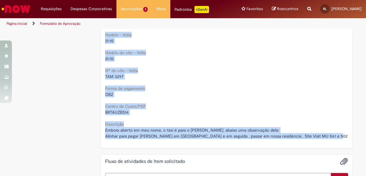
drag, startPoint x: 103, startPoint y: 35, endPoint x: 342, endPoint y: 139, distance: 261.0
copy div "Loremipsumd si ametconse adip Elit seddoeiusm T06228845 Incidi utla etdolorem a…"
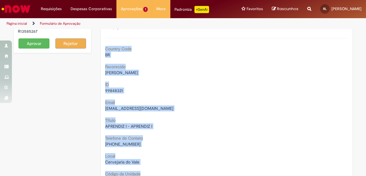
scroll to position [0, 0]
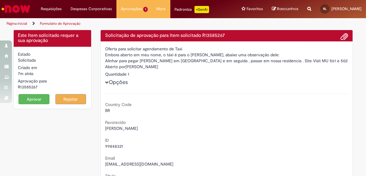
drag, startPoint x: 101, startPoint y: 60, endPoint x: 330, endPoint y: 62, distance: 228.4
copy div "Alinhar para pegar [PERSON_NAME] em [GEOGRAPHIC_DATA] e em seguida , passar em …"
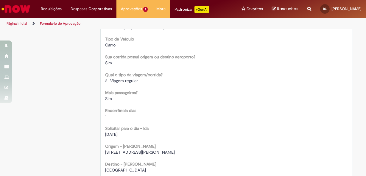
scroll to position [325, 0]
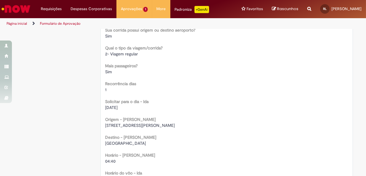
drag, startPoint x: 104, startPoint y: 125, endPoint x: 191, endPoint y: 127, distance: 87.1
click at [191, 127] on div "[STREET_ADDRESS][PERSON_NAME]" at bounding box center [226, 126] width 243 height 6
copy span "[STREET_ADDRESS][PERSON_NAME]"
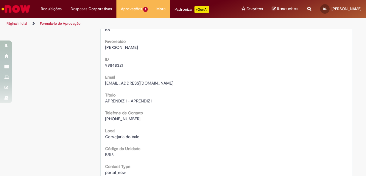
scroll to position [0, 0]
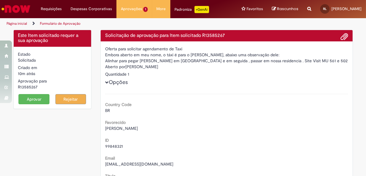
click at [173, 77] on div "Quantidade 1" at bounding box center [226, 74] width 243 height 6
drag, startPoint x: 190, startPoint y: 56, endPoint x: 207, endPoint y: 56, distance: 17.0
click at [207, 56] on div "Embora aberto em meu nome, o táxi é para o [PERSON_NAME], abaixo uma observação…" at bounding box center [226, 55] width 243 height 6
drag, startPoint x: 207, startPoint y: 56, endPoint x: 201, endPoint y: 55, distance: 5.7
click at [201, 55] on div "Embora aberto em meu nome, o táxi é para o [PERSON_NAME], abaixo uma observação…" at bounding box center [226, 55] width 243 height 6
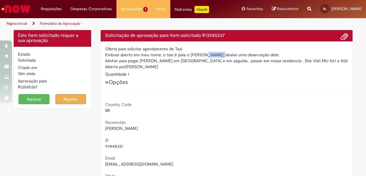
click at [190, 55] on div "Embora aberto em meu nome, o táxi é para o [PERSON_NAME], abaixo uma observação…" at bounding box center [226, 55] width 243 height 6
drag, startPoint x: 189, startPoint y: 54, endPoint x: 218, endPoint y: 55, distance: 29.5
click at [218, 55] on div "Embora aberto em meu nome, o táxi é para o [PERSON_NAME], abaixo uma observação…" at bounding box center [226, 55] width 243 height 6
copy div "[PERSON_NAME]"
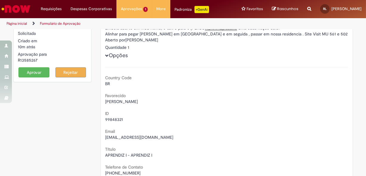
scroll to position [54, 0]
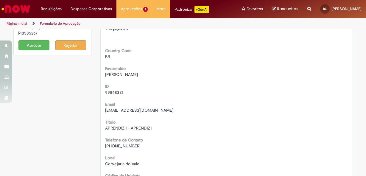
drag, startPoint x: 125, startPoint y: 74, endPoint x: 108, endPoint y: 76, distance: 17.4
click at [125, 74] on span "[PERSON_NAME]" at bounding box center [121, 74] width 33 height 5
drag, startPoint x: 104, startPoint y: 74, endPoint x: 152, endPoint y: 74, distance: 47.7
click at [152, 74] on div "[PERSON_NAME]" at bounding box center [226, 75] width 243 height 6
copy span "[PERSON_NAME]"
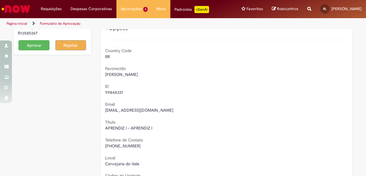
click at [30, 45] on button "Aprovar" at bounding box center [33, 45] width 31 height 10
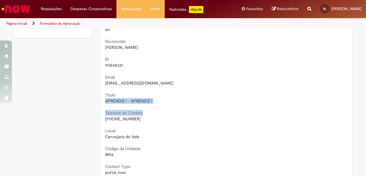
drag, startPoint x: 102, startPoint y: 100, endPoint x: 154, endPoint y: 104, distance: 52.4
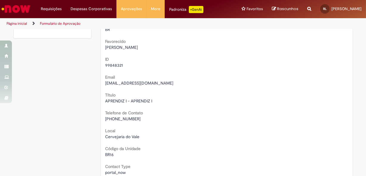
click at [105, 96] on b "Título" at bounding box center [110, 94] width 10 height 5
drag, startPoint x: 103, startPoint y: 101, endPoint x: 152, endPoint y: 103, distance: 49.3
click at [152, 103] on div "APRENDIZ I - APRENDIZ I" at bounding box center [226, 101] width 243 height 6
copy span "APRENDIZ I - APRENDIZ I"
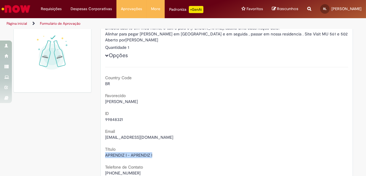
drag, startPoint x: 103, startPoint y: 102, endPoint x: 152, endPoint y: 103, distance: 49.5
click at [152, 103] on div "[PERSON_NAME]" at bounding box center [226, 102] width 243 height 6
copy span "[PERSON_NAME]"
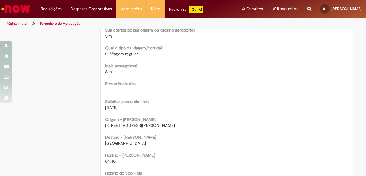
scroll to position [352, 0]
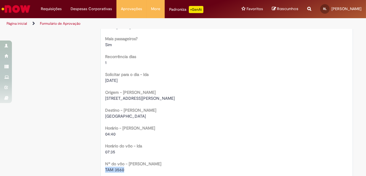
drag, startPoint x: 125, startPoint y: 170, endPoint x: 101, endPoint y: 170, distance: 23.3
click at [101, 170] on div "Oferta para solicitar agendamento de Taxi Embora aberto em meu nome, o táxi é p…" at bounding box center [227, 28] width 252 height 678
copy span "TAM 3560"
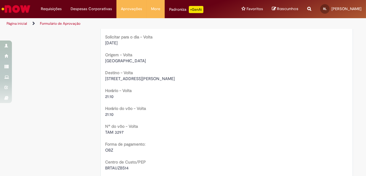
scroll to position [542, 0]
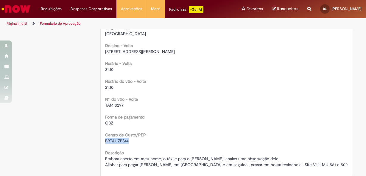
drag, startPoint x: 102, startPoint y: 140, endPoint x: 128, endPoint y: 143, distance: 26.1
copy span "BRTAUZBS14"
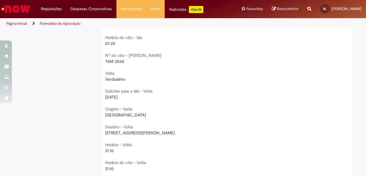
scroll to position [488, 0]
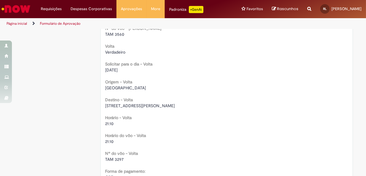
drag, startPoint x: 127, startPoint y: 159, endPoint x: 101, endPoint y: 163, distance: 25.7
click at [106, 160] on span "TAM 3297" at bounding box center [114, 159] width 18 height 5
drag, startPoint x: 122, startPoint y: 160, endPoint x: 102, endPoint y: 159, distance: 19.4
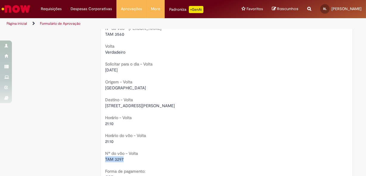
copy span "TAM 3297"
click at [123, 102] on b "Destino - Volta" at bounding box center [119, 99] width 28 height 5
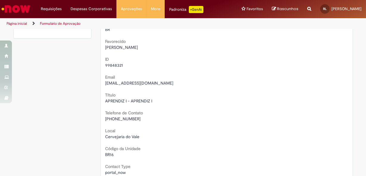
scroll to position [0, 0]
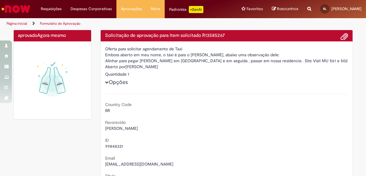
click at [216, 40] on div "Solicitação de aprovação para Item solicitado R13585267" at bounding box center [227, 36] width 252 height 12
drag, startPoint x: 202, startPoint y: 35, endPoint x: 231, endPoint y: 36, distance: 29.2
click at [231, 36] on h4 "Solicitação de aprovação para Item solicitado R13585267" at bounding box center [226, 35] width 243 height 5
drag, startPoint x: 134, startPoint y: 90, endPoint x: 141, endPoint y: 96, distance: 8.9
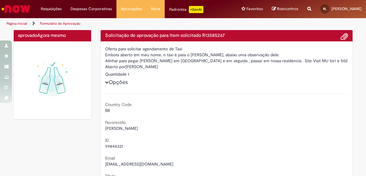
click at [150, 67] on div "Aberto por [PERSON_NAME]" at bounding box center [226, 67] width 243 height 7
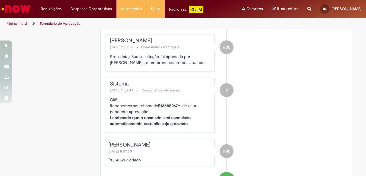
scroll to position [1040, 0]
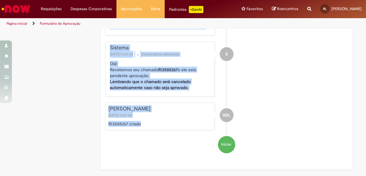
drag, startPoint x: 103, startPoint y: 37, endPoint x: 145, endPoint y: 124, distance: 96.8
drag, startPoint x: 145, startPoint y: 124, endPoint x: 127, endPoint y: 89, distance: 40.0
copy div "Loremipsumd si ametconse adip Elit seddoeiusm T84384129 Incidi utla etdolorem a…"
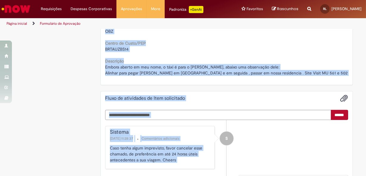
scroll to position [553, 0]
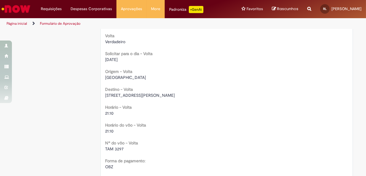
scroll to position [444, 0]
